Goal: Task Accomplishment & Management: Manage account settings

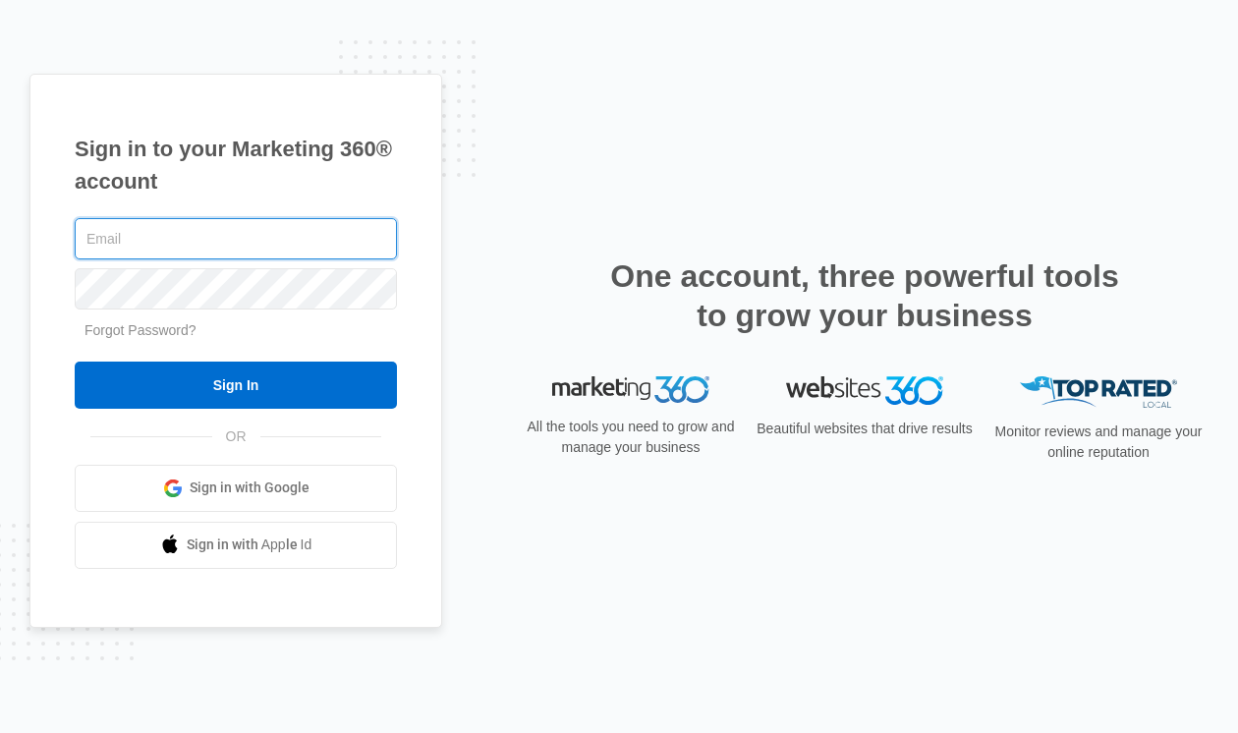
click at [0, 732] on com-1password-button at bounding box center [0, 733] width 0 height 0
type input "[PERSON_NAME][EMAIL_ADDRESS][DOMAIN_NAME]"
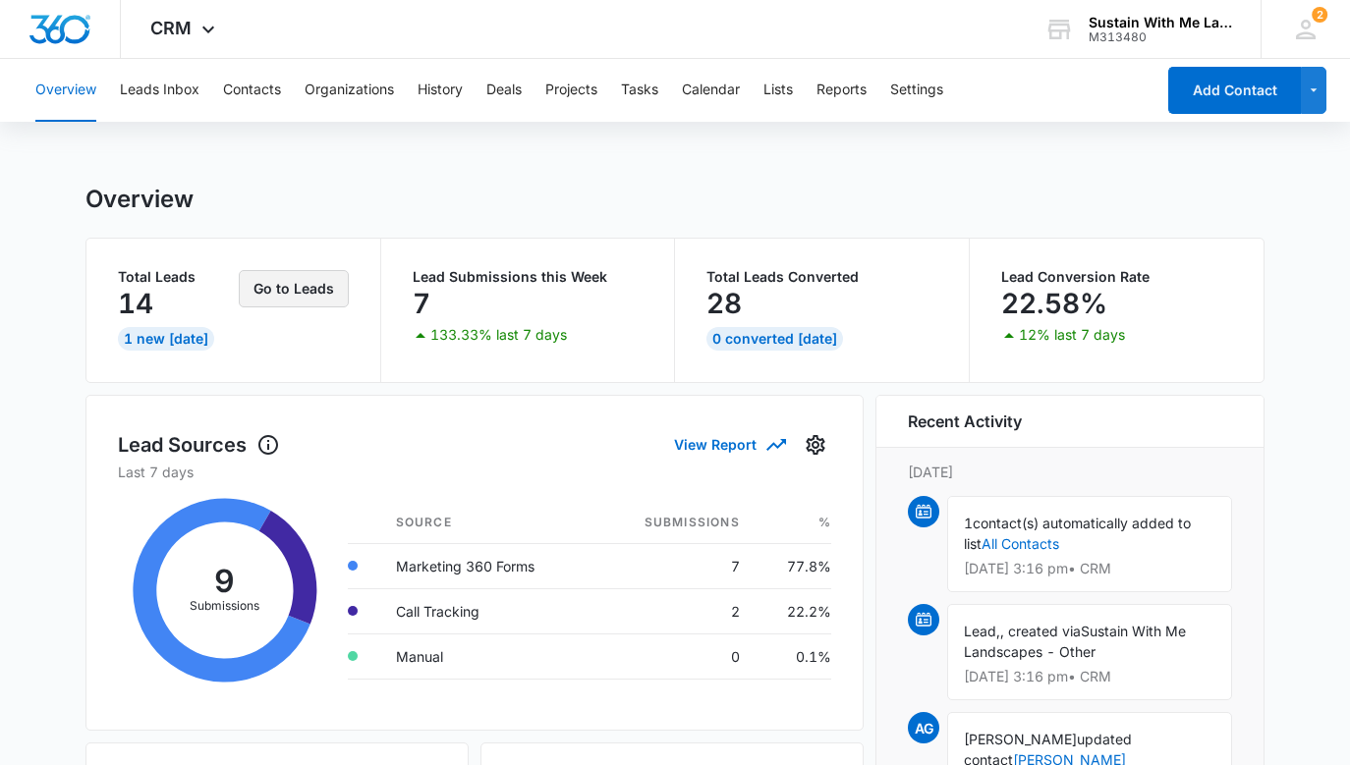
click at [316, 294] on button "Go to Leads" at bounding box center [294, 288] width 110 height 37
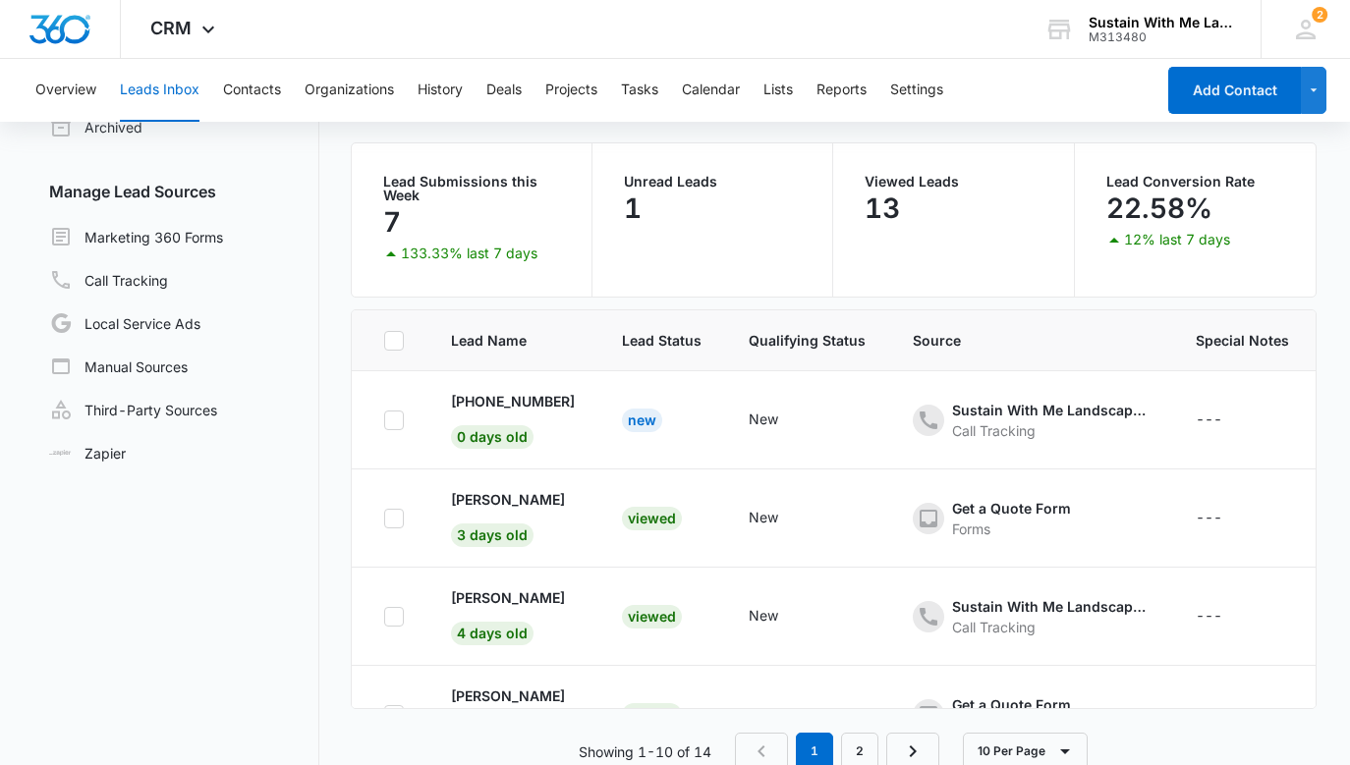
scroll to position [141, 0]
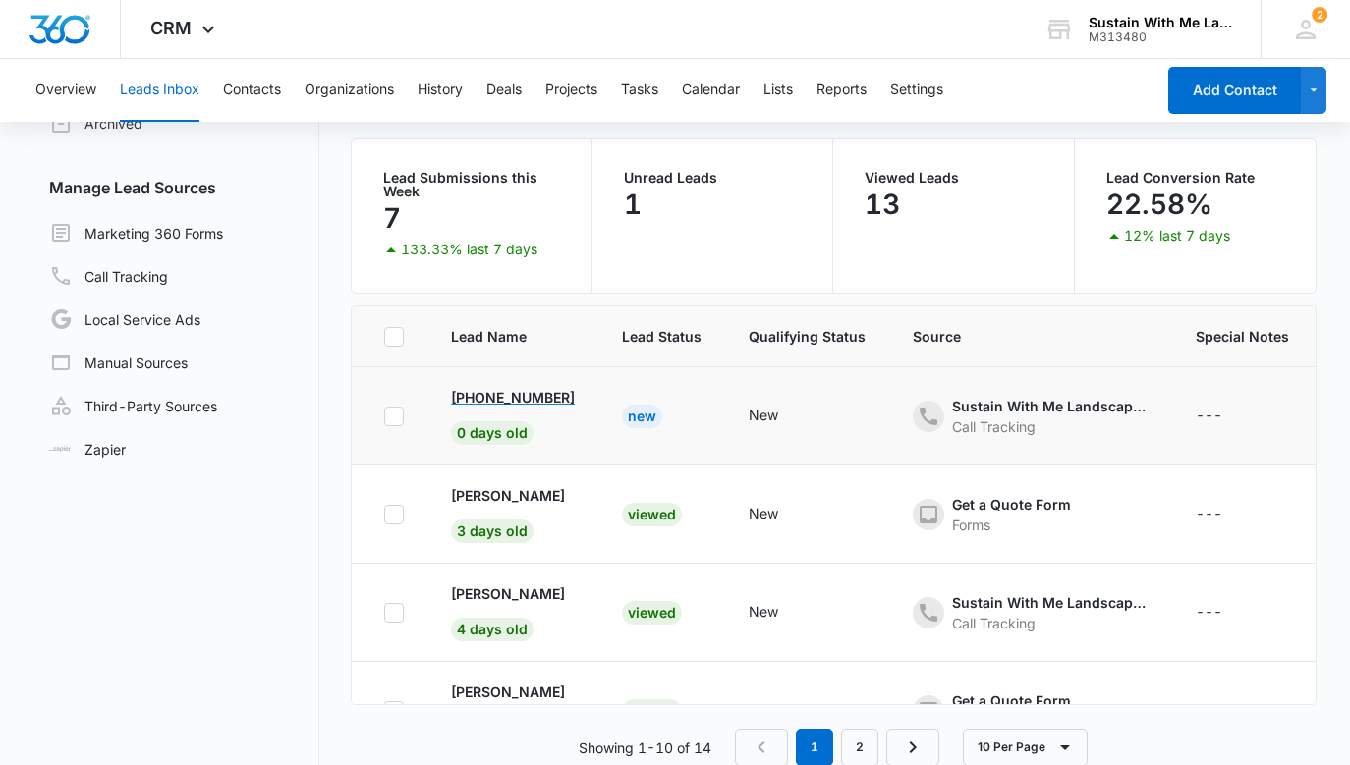
click at [546, 392] on p "+15104599320" at bounding box center [513, 397] width 124 height 21
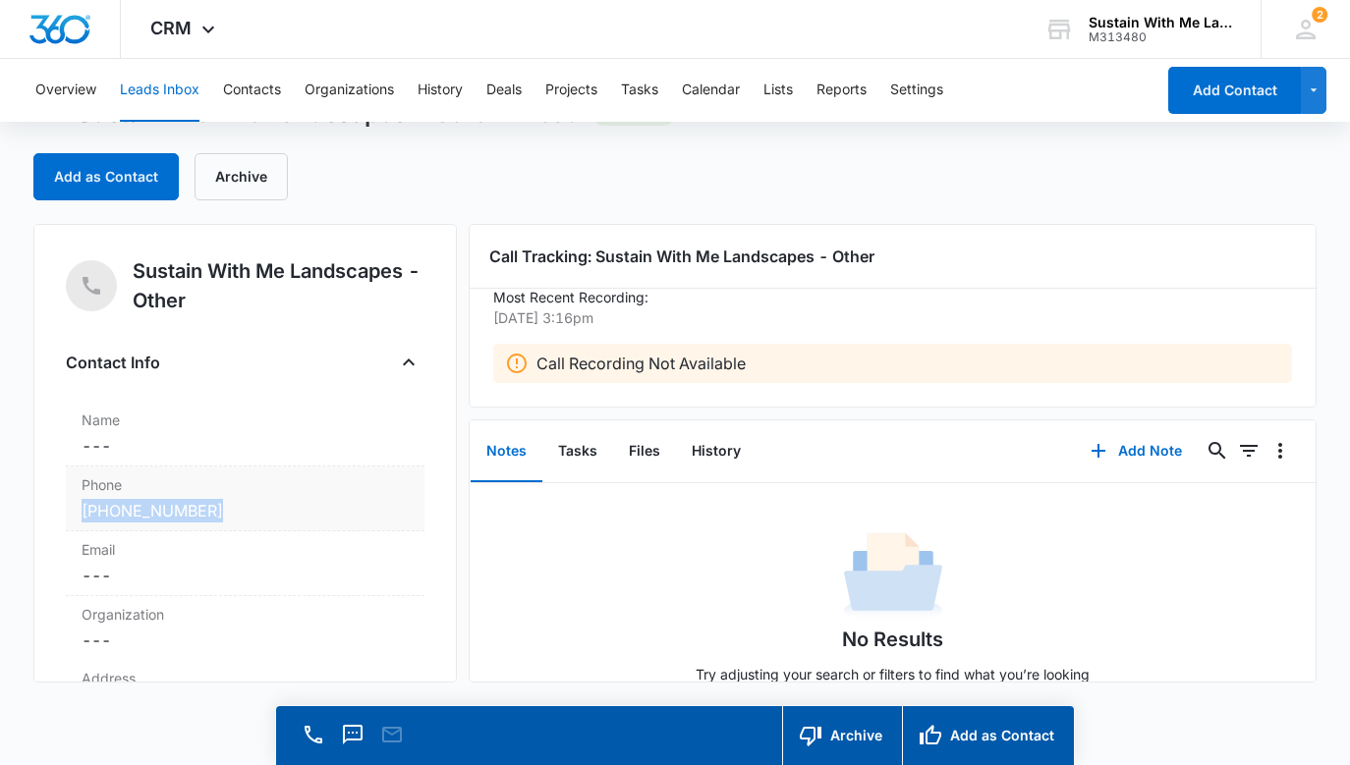
scroll to position [54, 0]
drag, startPoint x: 235, startPoint y: 511, endPoint x: 81, endPoint y: 513, distance: 154.3
click at [81, 513] on div "Phone Cancel Save Changes (510) 459-9320" at bounding box center [245, 500] width 359 height 65
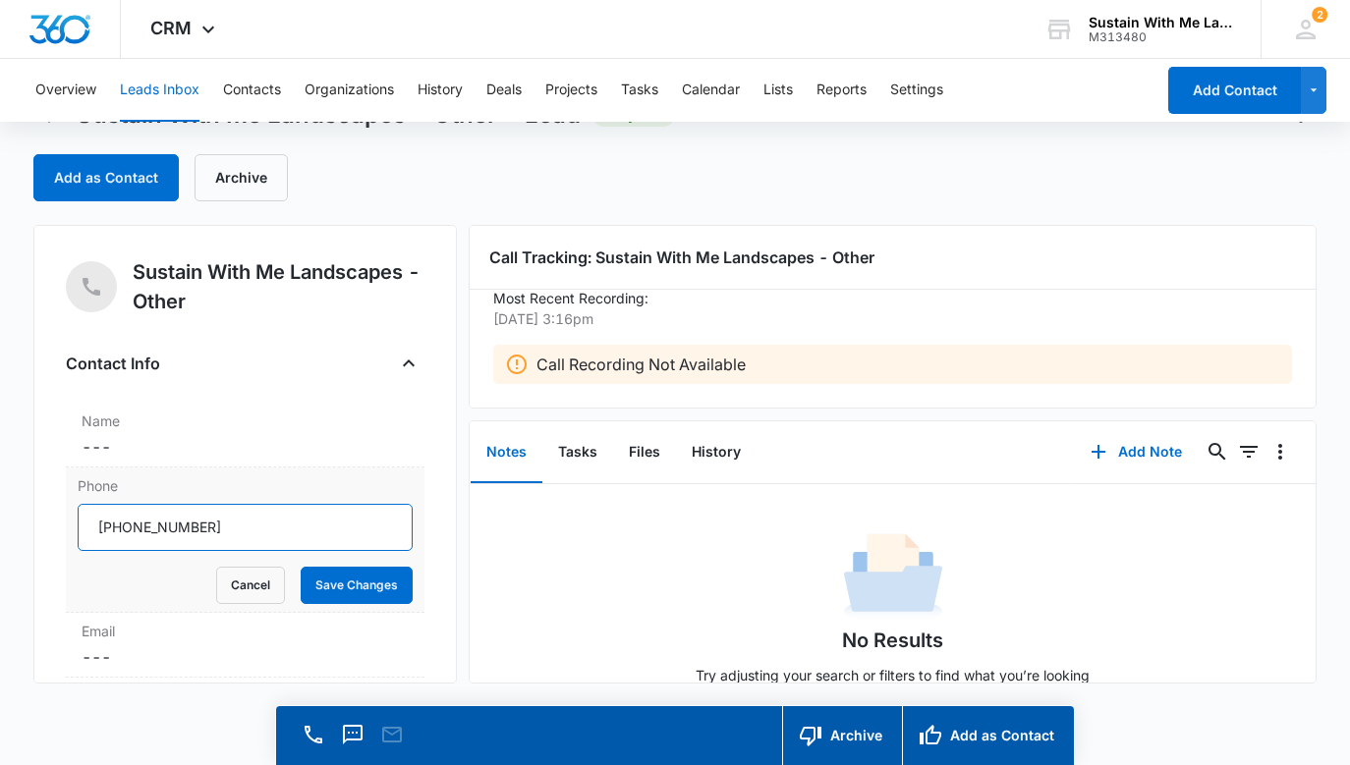
click at [235, 522] on input "Phone" at bounding box center [245, 527] width 335 height 47
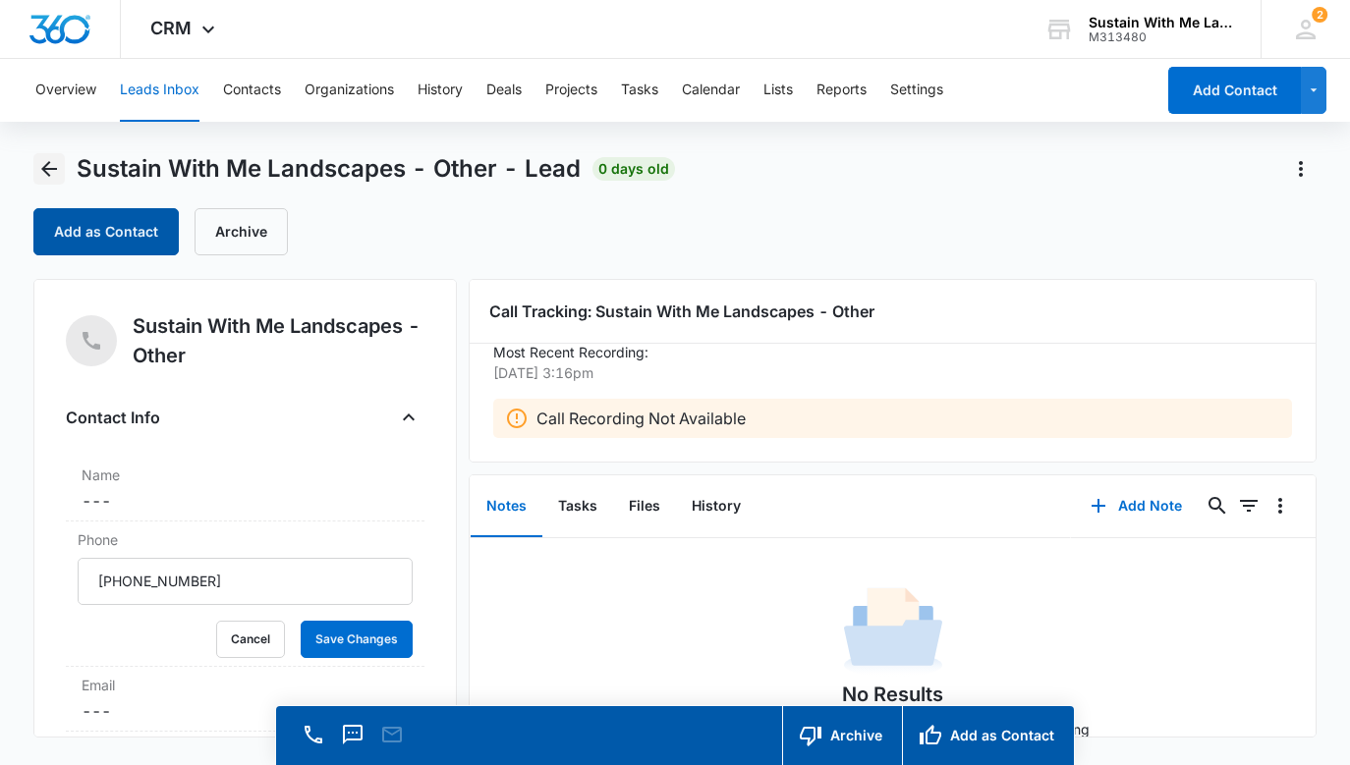
drag, startPoint x: 46, startPoint y: 164, endPoint x: 59, endPoint y: 168, distance: 13.4
click at [46, 164] on icon "Back" at bounding box center [49, 169] width 16 height 16
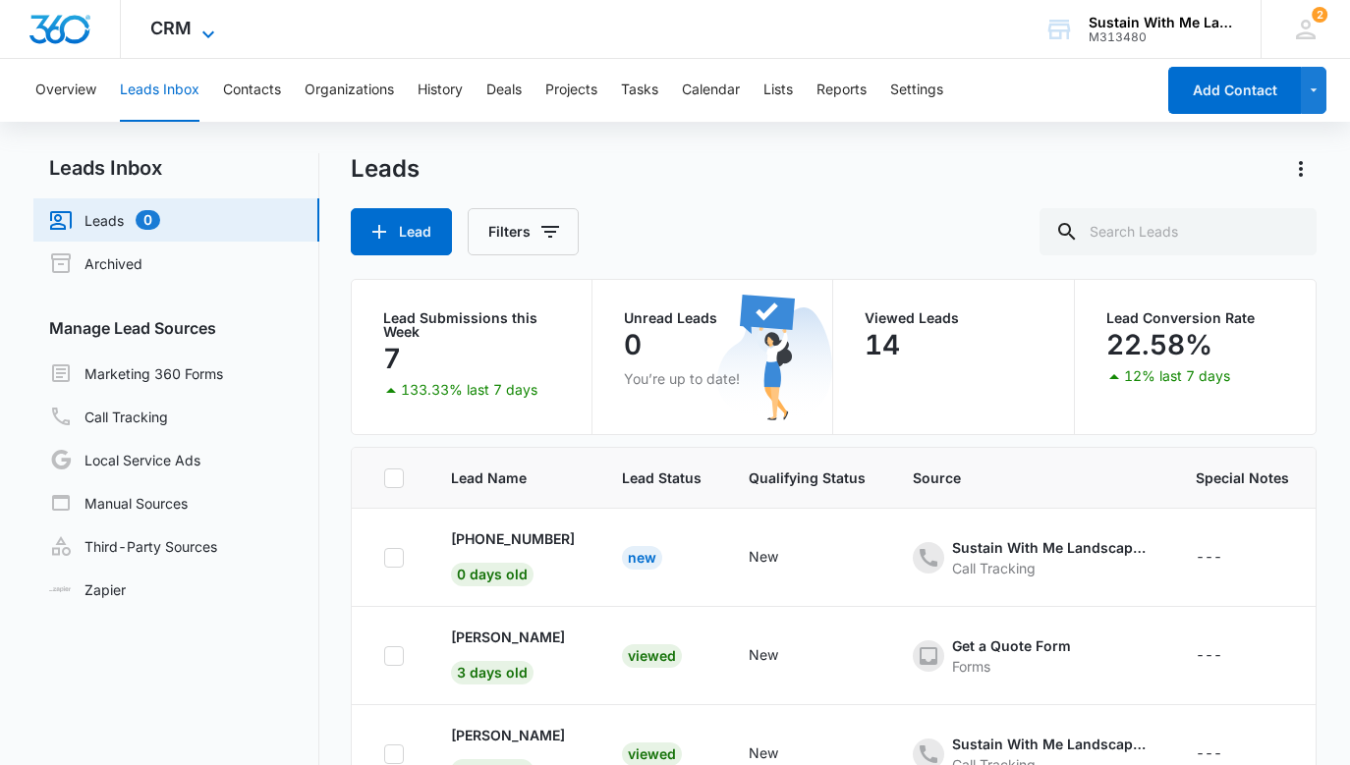
click at [167, 32] on span "CRM" at bounding box center [170, 28] width 41 height 21
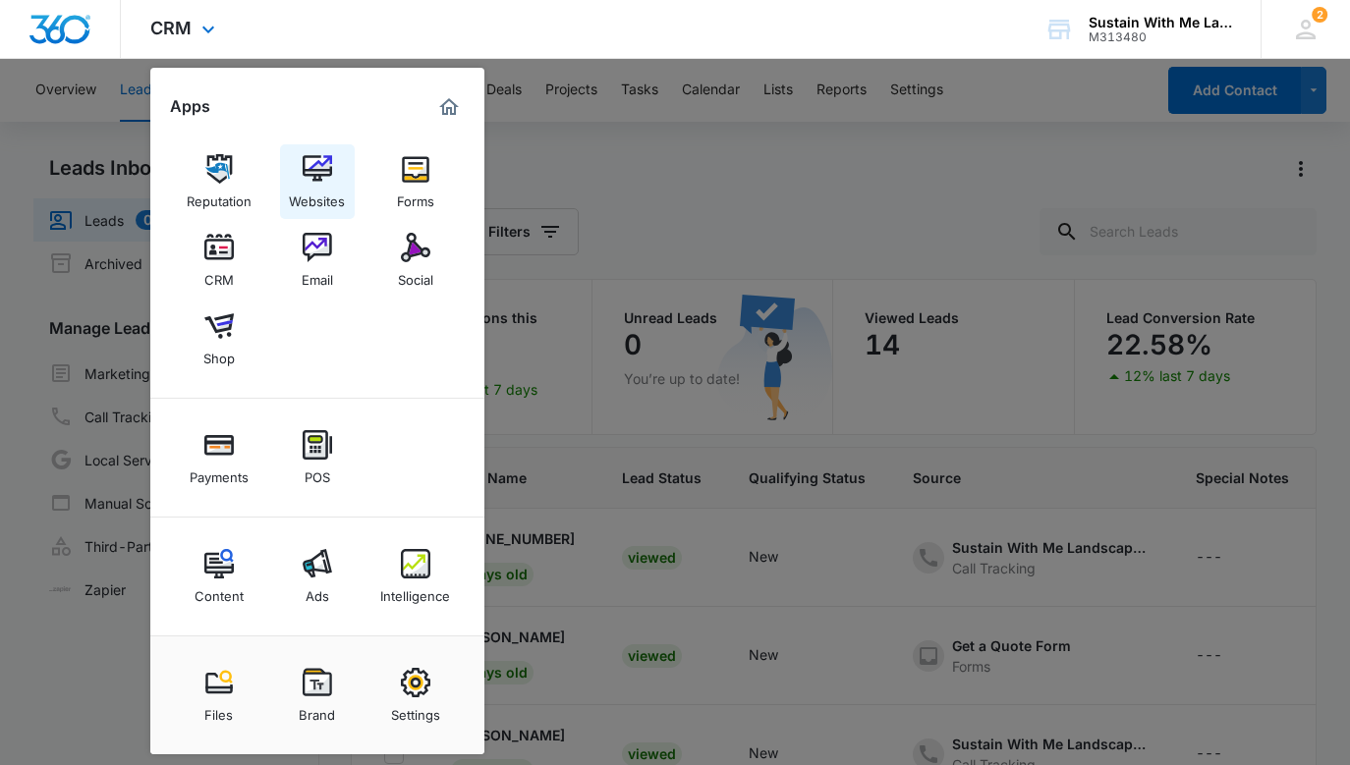
click at [310, 184] on div "Websites" at bounding box center [317, 197] width 56 height 26
